Goal: Use online tool/utility: Use online tool/utility

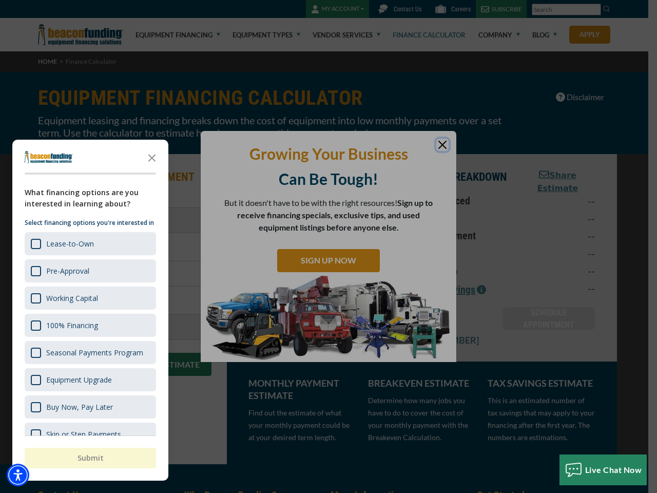
click at [329, 246] on div "button" at bounding box center [328, 246] width 657 height 493
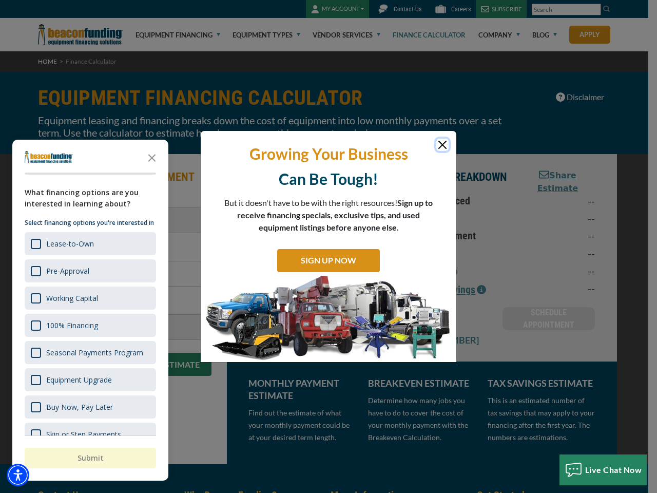
click at [18, 475] on img "Accessibility Menu" at bounding box center [18, 475] width 23 height 23
click at [329, 246] on body "Skip to main content Enable accessibility for low vision Open the accessibility…" at bounding box center [328, 246] width 657 height 493
click at [152, 157] on body "Skip to main content Enable accessibility for low vision Open the accessibility…" at bounding box center [328, 246] width 657 height 493
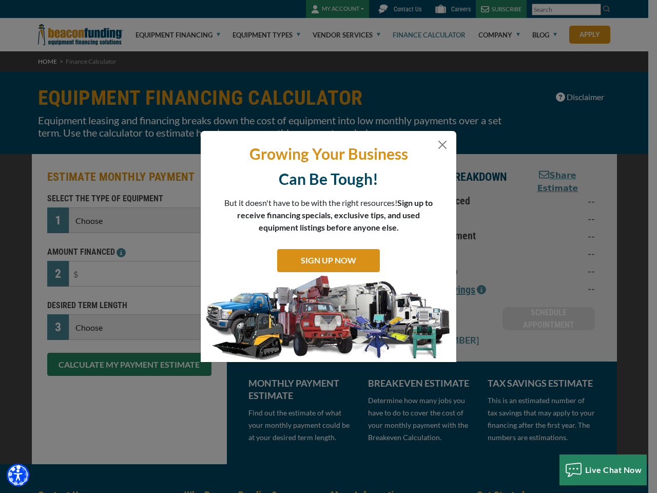
click at [89, 243] on body "Skip to main content Enable accessibility for low vision Open the accessibility…" at bounding box center [328, 246] width 657 height 493
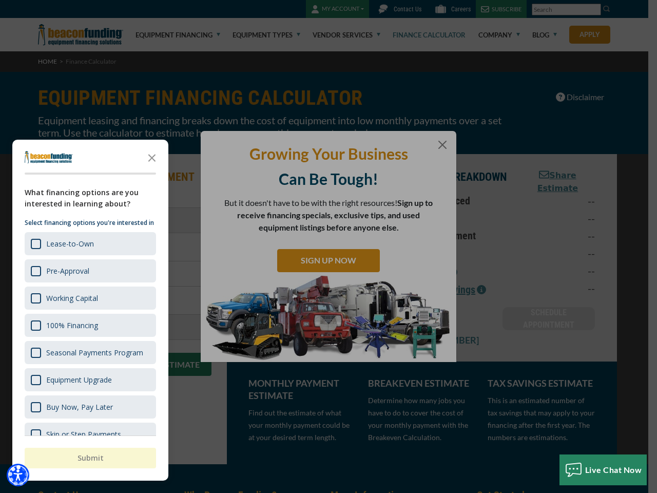
click at [89, 271] on body "Skip to main content Enable accessibility for low vision Open the accessibility…" at bounding box center [328, 246] width 657 height 493
click at [89, 298] on body "Skip to main content Enable accessibility for low vision Open the accessibility…" at bounding box center [328, 246] width 657 height 493
click at [89, 325] on body "Skip to main content Enable accessibility for low vision Open the accessibility…" at bounding box center [328, 246] width 657 height 493
click at [89, 352] on body "Skip to main content Enable accessibility for low vision Open the accessibility…" at bounding box center [328, 246] width 657 height 493
click at [89, 379] on body "Skip to main content Enable accessibility for low vision Open the accessibility…" at bounding box center [328, 246] width 657 height 493
